Goal: Task Accomplishment & Management: Use online tool/utility

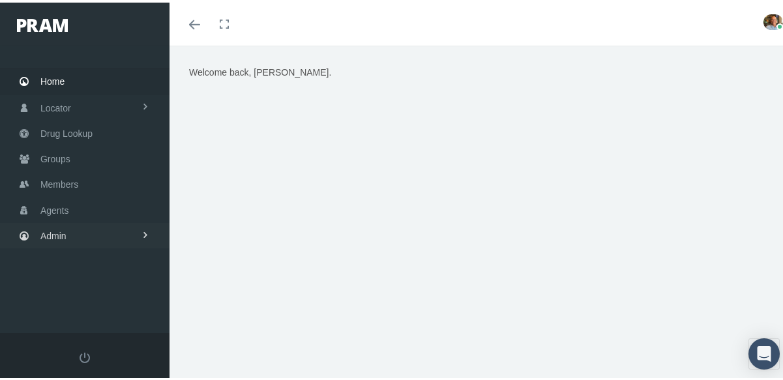
click at [66, 231] on span "Admin" at bounding box center [53, 233] width 26 height 25
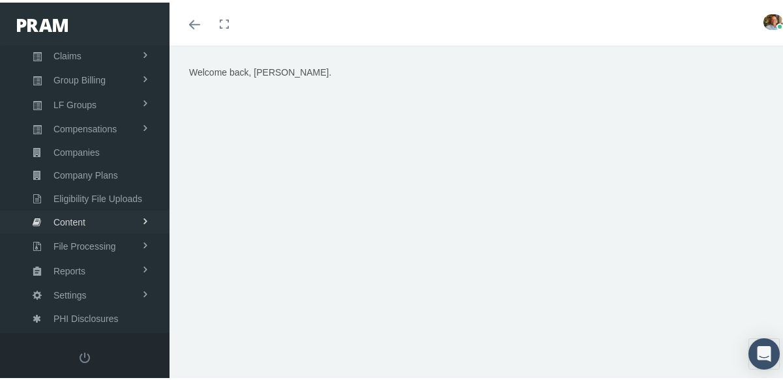
scroll to position [42, 0]
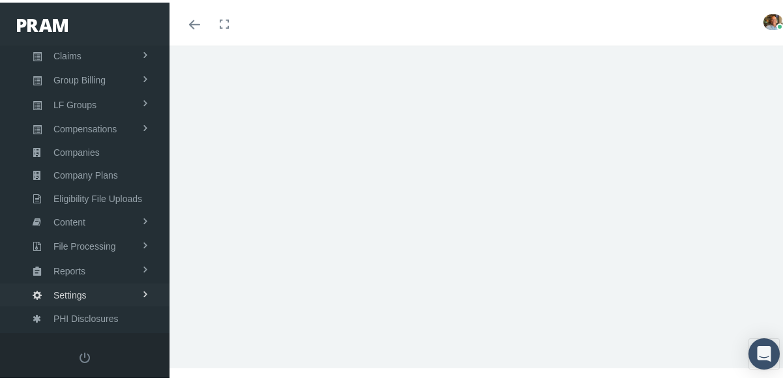
click at [88, 298] on link "Settings" at bounding box center [85, 292] width 170 height 23
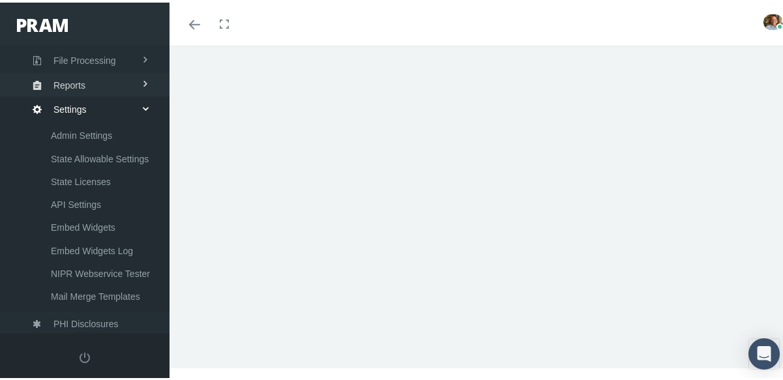
scroll to position [449, 0]
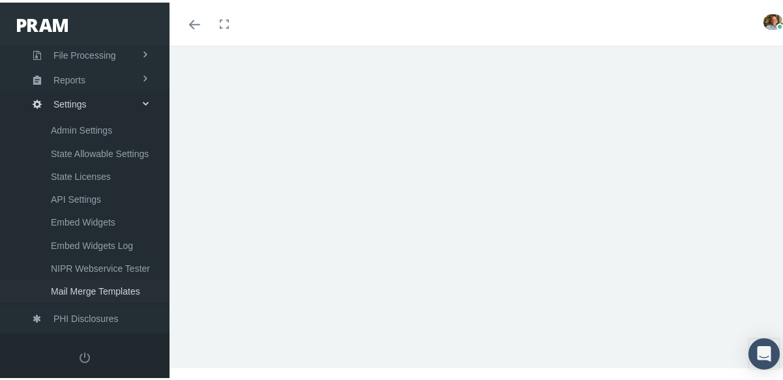
click at [85, 288] on span "Mail Merge Templates" at bounding box center [95, 289] width 89 height 22
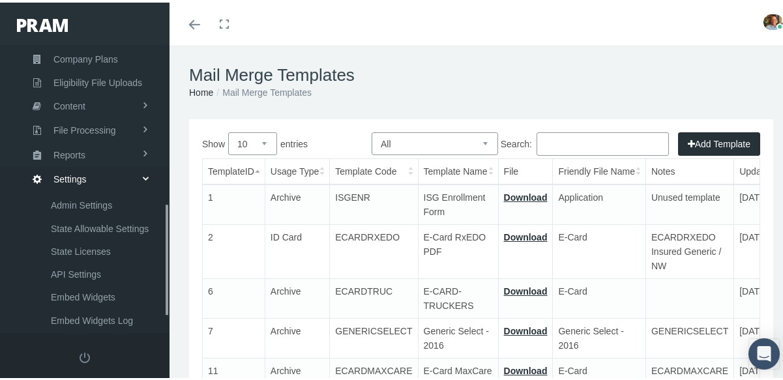
scroll to position [449, 0]
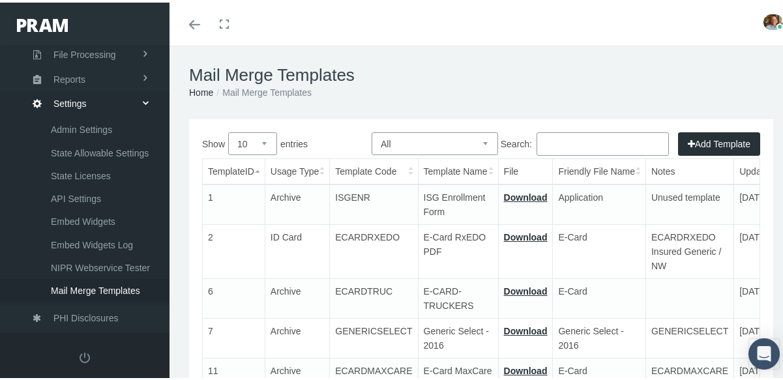
click at [576, 143] on input "Search:" at bounding box center [603, 141] width 132 height 23
paste input "costcareplusbrochurenonins"
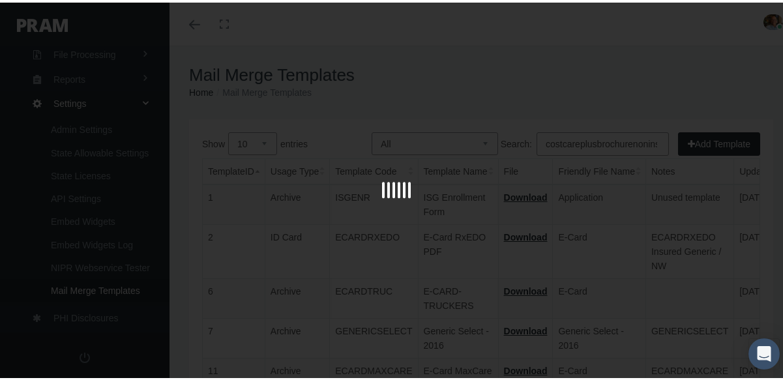
scroll to position [0, 6]
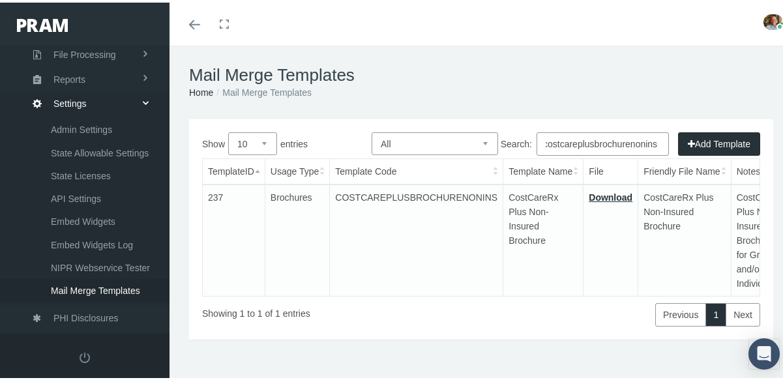
type input "costcareplusbrochurenonins"
click at [596, 192] on link "Download" at bounding box center [611, 195] width 44 height 10
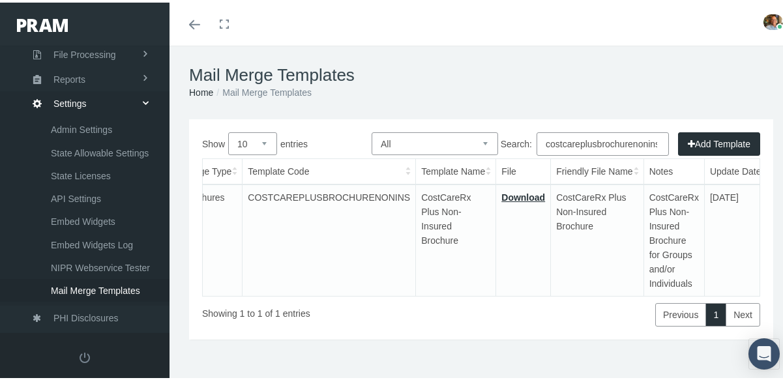
scroll to position [0, 232]
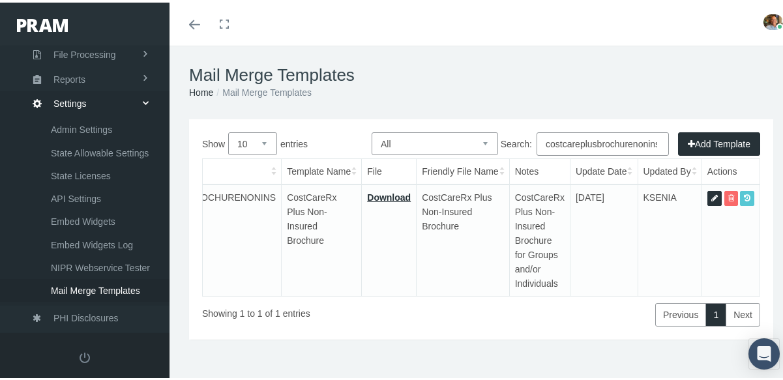
click at [711, 196] on icon at bounding box center [714, 196] width 7 height 12
select select "8"
type input "COSTCAREPLUSBROCHURENONINS"
type input "CostCareRx Plus Non-Insured Brochure"
type input "12 - BROCHURE - COSTCARERX+ 9.18.25.pdf"
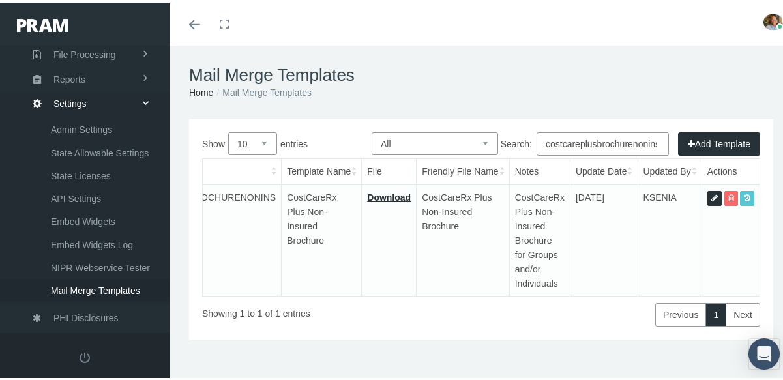
type input "CostCareRx Plus Non-Insured Brochure"
type textarea "CostCareRx Plus Non-Insured Brochure for Groups and/or Individuals"
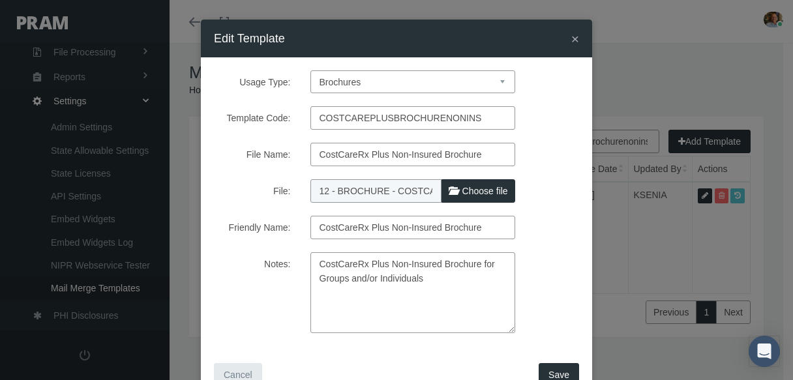
click at [462, 191] on span "Choose file" at bounding box center [485, 191] width 46 height 10
click at [459, 191] on input "File:" at bounding box center [396, 188] width 173 height 18
type input "C:\fakepath\12---brochure---costcarerx-9.18.25.pdf"
type input "12---brochure---costcarerx-9.18.25.pdf"
click at [548, 371] on span "Save" at bounding box center [558, 375] width 21 height 10
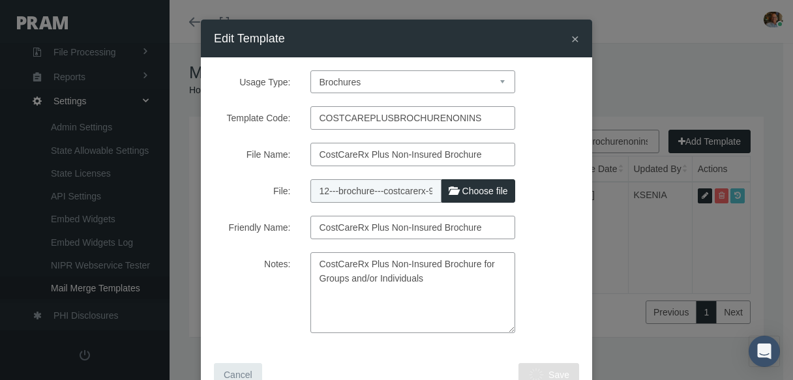
select select "1"
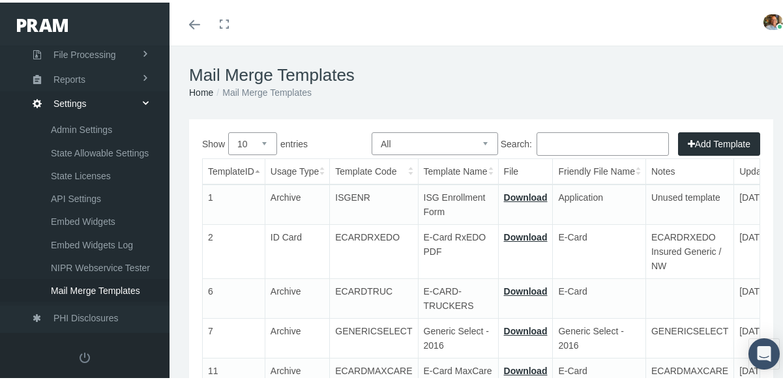
click at [579, 149] on input "Search:" at bounding box center [603, 141] width 132 height 23
paste input "costcareplusbrochurenonins"
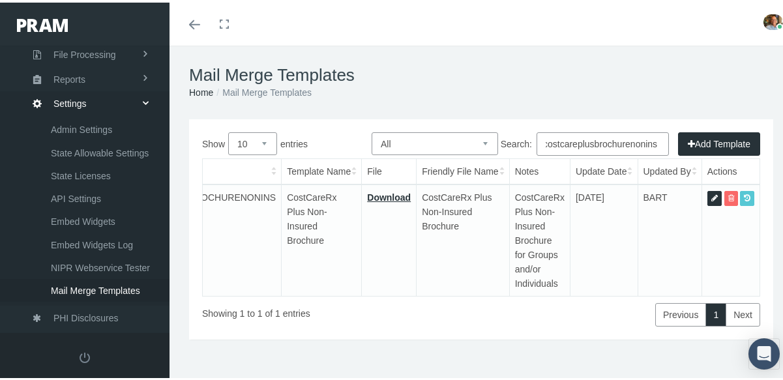
type input "costcareplusbrochurenonins"
click at [711, 196] on icon at bounding box center [714, 196] width 7 height 12
select select "8"
type input "COSTCAREPLUSBROCHURENONINS"
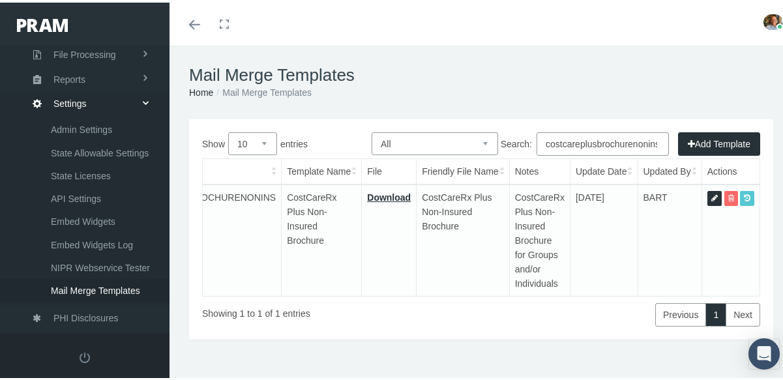
type input "CostCareRx Plus Non-Insured Brochure"
type input "12---brochure---costcarerx-9.18.25.pdf"
type input "CostCareRx Plus Non-Insured Brochure"
type textarea "CostCareRx Plus Non-Insured Brochure for Groups and/or Individuals"
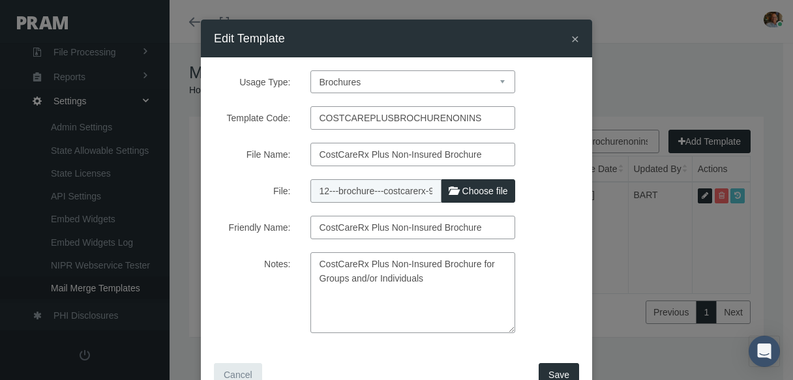
click at [493, 192] on span "Choose file" at bounding box center [485, 191] width 46 height 10
click at [483, 192] on input "File:" at bounding box center [396, 188] width 173 height 18
type input "C:\fakepath\12---brochure---costcarerxplus-9.18.25.pdf"
type input "12---brochure---costcarerxplus-9.18.25.pdf"
click at [548, 370] on span "Save" at bounding box center [558, 375] width 21 height 10
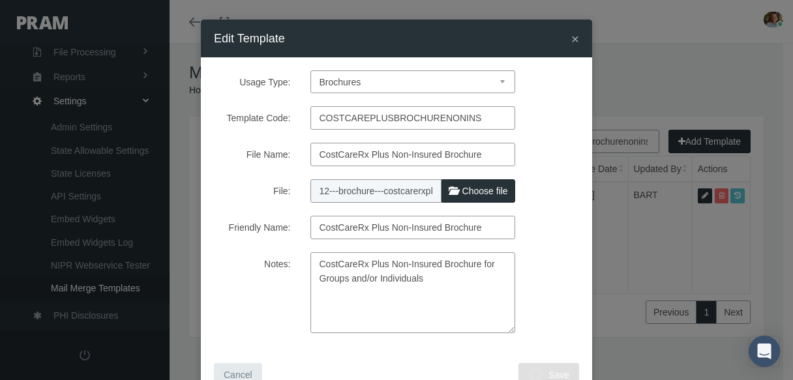
select select "1"
